Goal: Ask a question

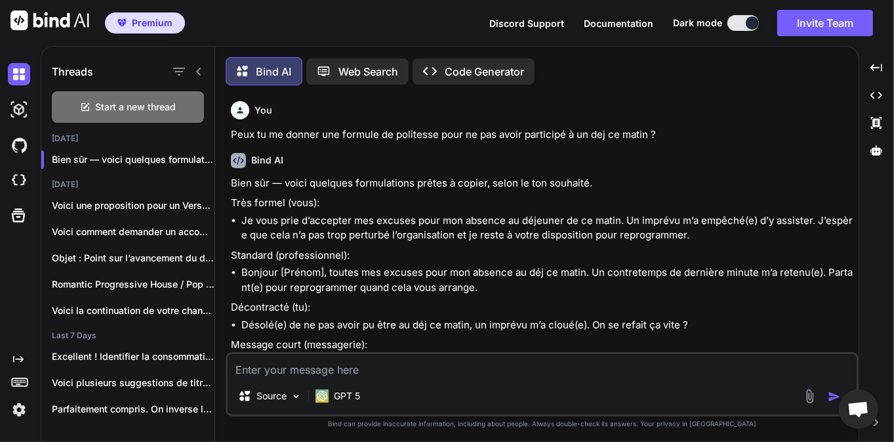
scroll to position [113, 0]
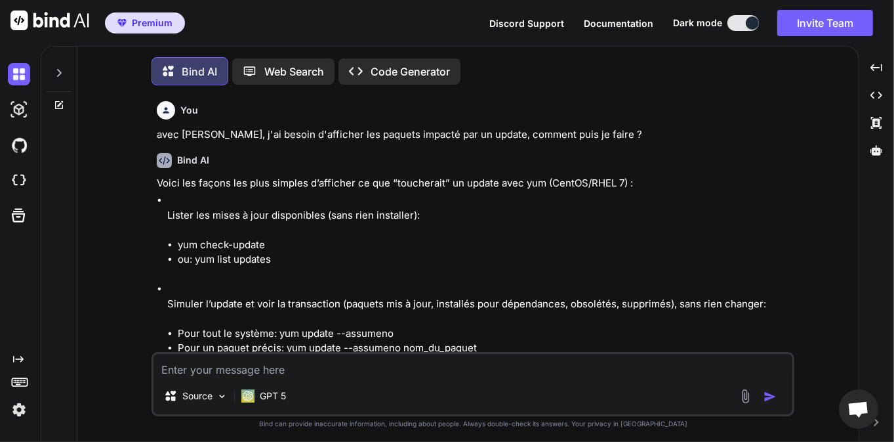
scroll to position [2282, 0]
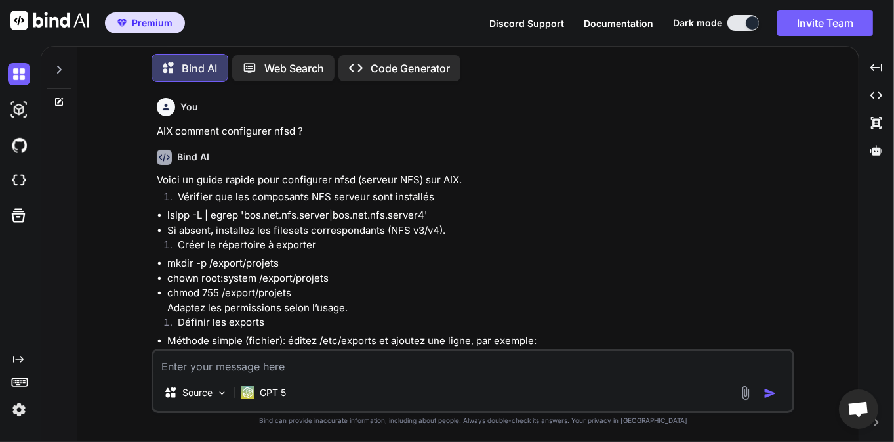
click at [286, 368] on textarea at bounding box center [473, 362] width 639 height 24
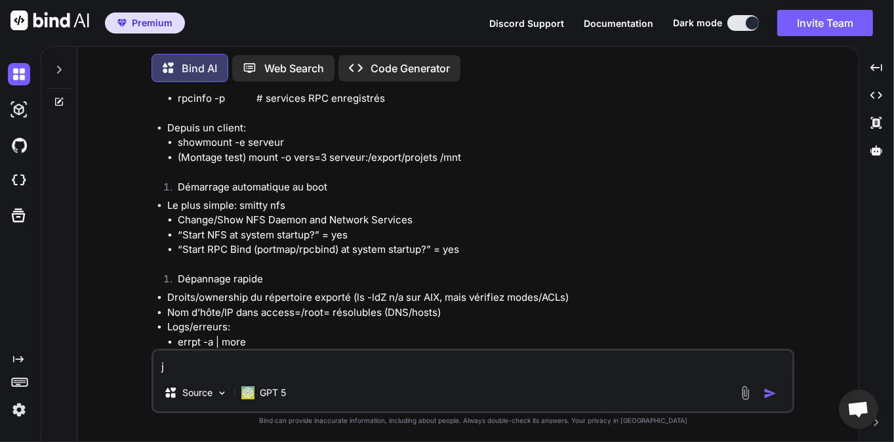
scroll to position [3076, 0]
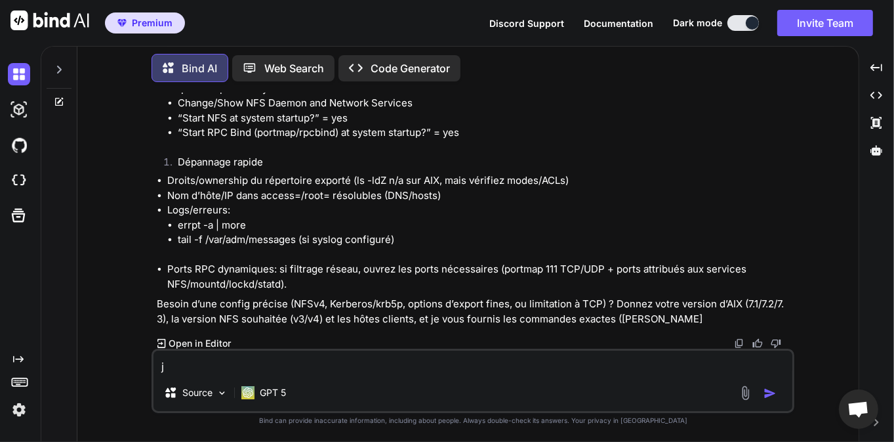
click at [63, 70] on icon at bounding box center [59, 69] width 10 height 10
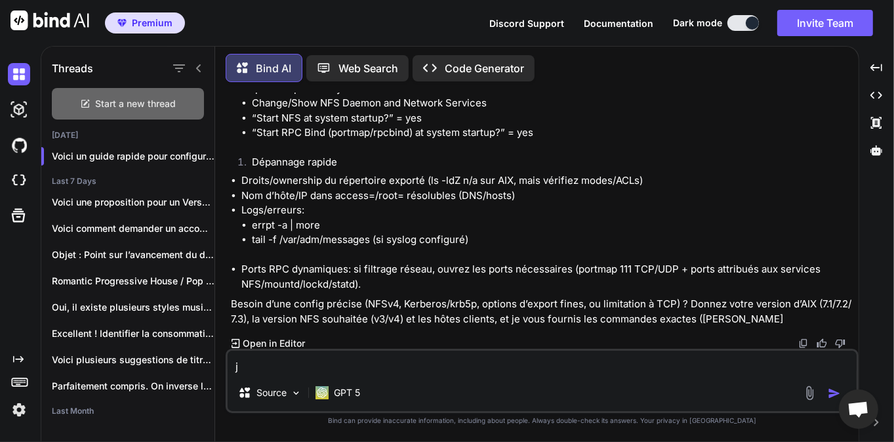
click at [143, 106] on span "Start a new thread" at bounding box center [136, 103] width 81 height 13
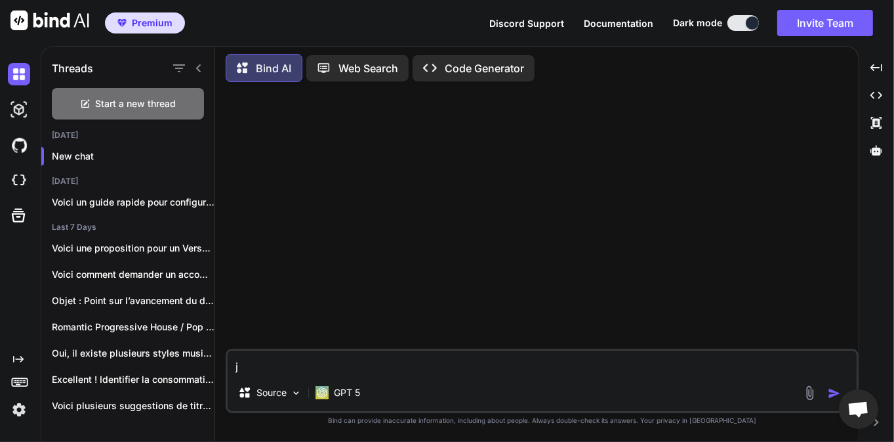
click at [337, 360] on textarea "j" at bounding box center [542, 362] width 629 height 24
type textarea "j"
type textarea "d"
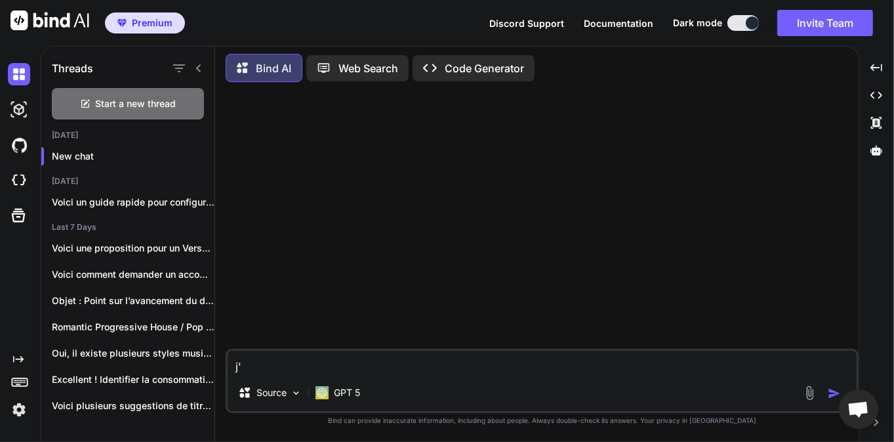
type textarea "j"
type textarea "d"
type textarea "e"
type textarea "j"
type textarea "d"
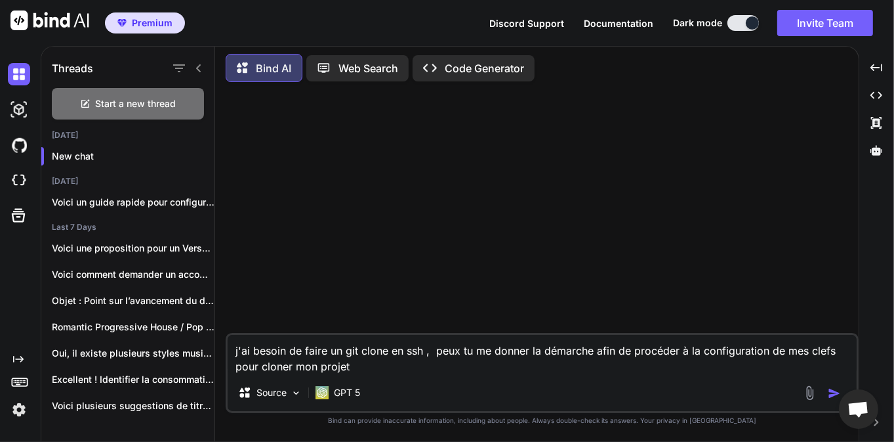
click at [529, 377] on div "j'ai besoin de faire un git clone en ssh , peux tu me donner la démarche afin d…" at bounding box center [542, 373] width 633 height 80
click at [644, 371] on textarea "j'ai besoin de faire un git clone en ssh , peux tu me donner la démarche afin d…" at bounding box center [542, 354] width 629 height 39
type textarea "j'ai besoin de faire un git clone en ssh , peux tu me donner la démarche afin d…"
click at [850, 395] on body "Premium Discord Support Documentation Dark mode Invite Team Created with Pixso.…" at bounding box center [447, 221] width 894 height 442
click at [719, 381] on div "Source GPT 5" at bounding box center [542, 394] width 629 height 31
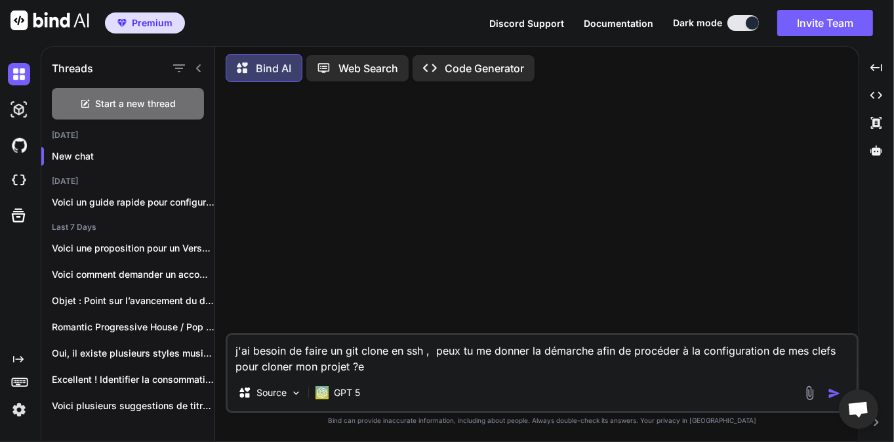
click at [680, 373] on textarea "j'ai besoin de faire un git clone en ssh , peux tu me donner la démarche afin d…" at bounding box center [542, 354] width 629 height 39
type textarea "j'ai besoin de faire un git clone en ssh , peux tu me donner la démarche afin d…"
click at [833, 386] on img "button" at bounding box center [834, 392] width 13 height 13
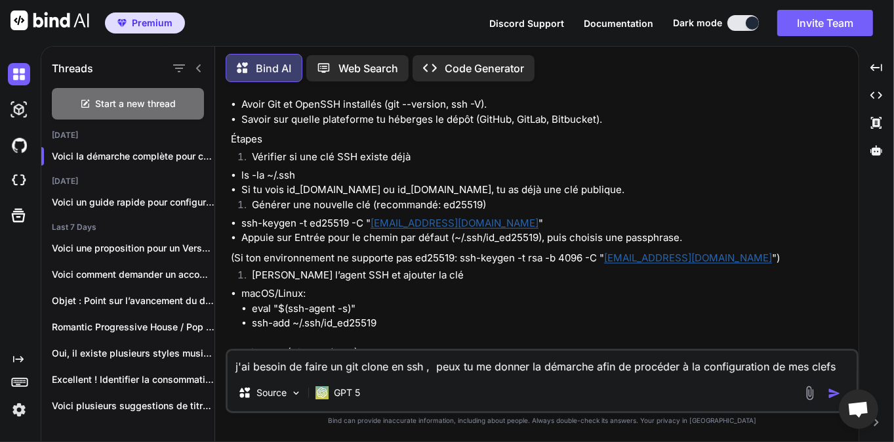
scroll to position [126, 0]
drag, startPoint x: 327, startPoint y: 192, endPoint x: 364, endPoint y: 197, distance: 36.4
click at [364, 197] on li "Si tu vois id_[DOMAIN_NAME] ou id_[DOMAIN_NAME], tu as déjà une clé publique." at bounding box center [548, 191] width 615 height 15
click at [341, 196] on li "Si tu vois id_[DOMAIN_NAME] ou id_[DOMAIN_NAME], tu as déjà une clé publique." at bounding box center [548, 191] width 615 height 15
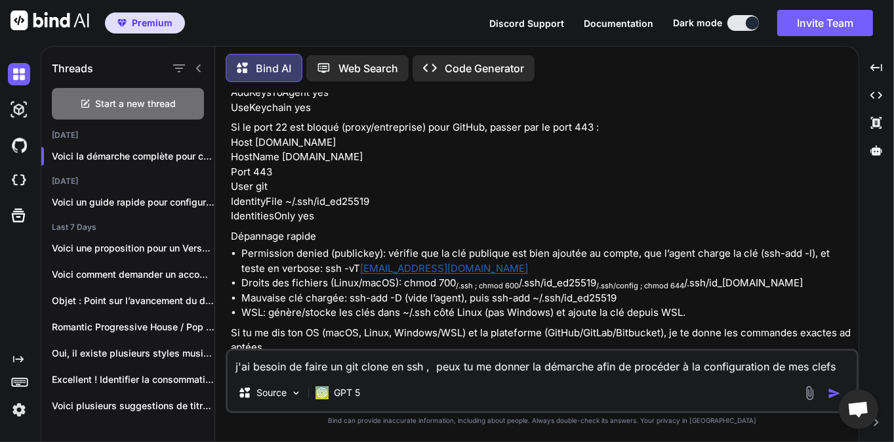
scroll to position [865, 0]
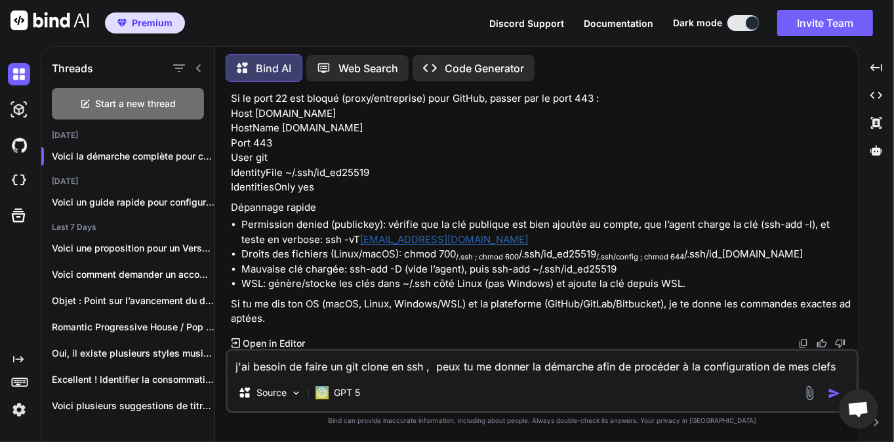
click at [383, 357] on textarea "j'ai besoin de faire un git clone en ssh , peux tu me donner la démarche afin d…" at bounding box center [542, 362] width 629 height 24
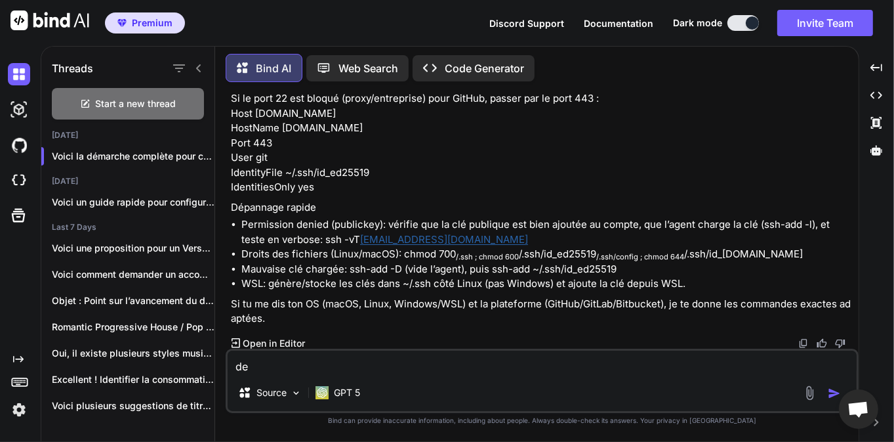
type textarea "d"
type textarea "f"
type textarea "F"
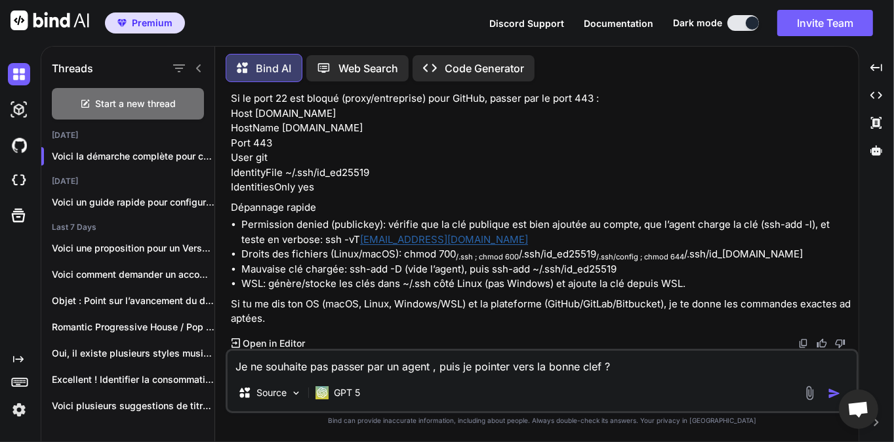
type textarea "Je ne souhaite pas passer par un agent , puis je pointer vers la bonne clef ?"
click at [832, 388] on img "button" at bounding box center [834, 392] width 13 height 13
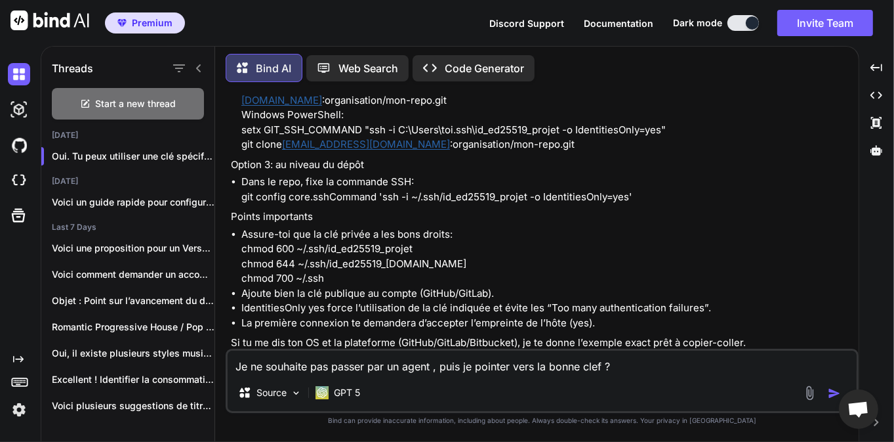
scroll to position [1635, 0]
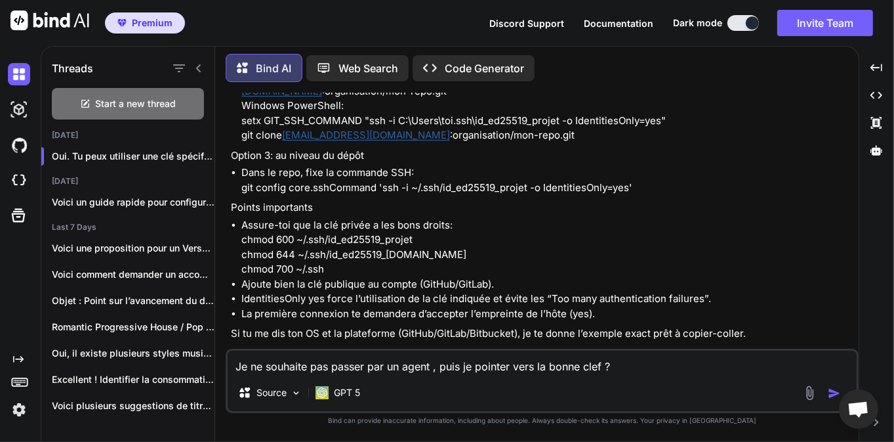
click at [402, 356] on textarea "Je ne souhaite pas passer par un agent , puis je pointer vers la bonne clef ?" at bounding box center [542, 362] width 629 height 24
type textarea "dans le git ou insérer la clef publique afin d'accéder à mon projet ?"
click at [837, 390] on img "button" at bounding box center [834, 392] width 13 height 13
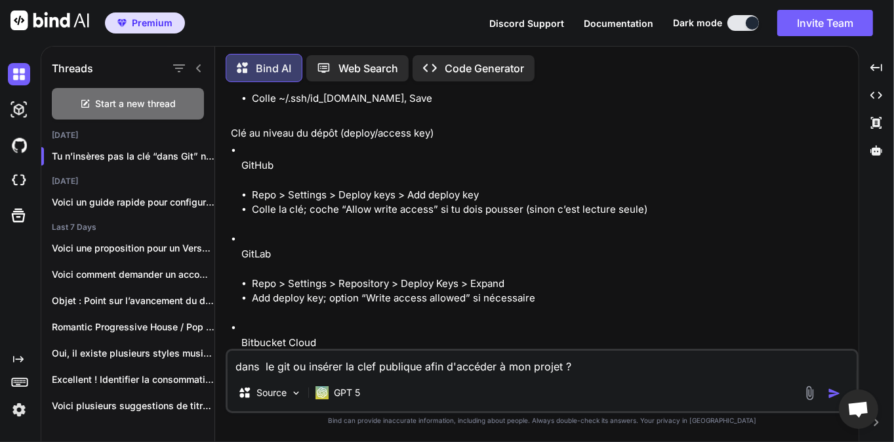
scroll to position [2278, 0]
